Goal: Transaction & Acquisition: Book appointment/travel/reservation

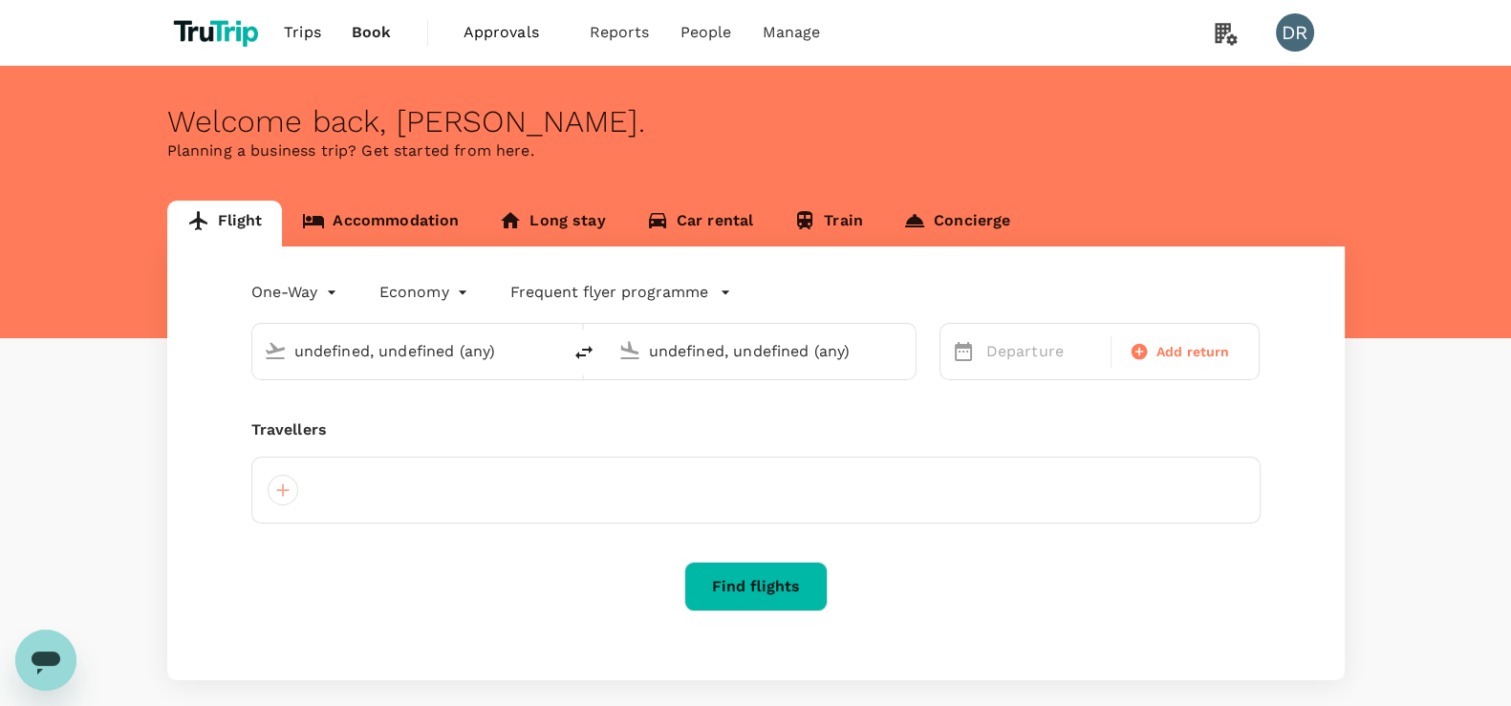
type input "undefined, undefined (any)"
type input "Kuala Lumpur Intl ([GEOGRAPHIC_DATA])"
type input "Singapore Changi (SIN)"
